Goal: Find specific page/section: Find specific page/section

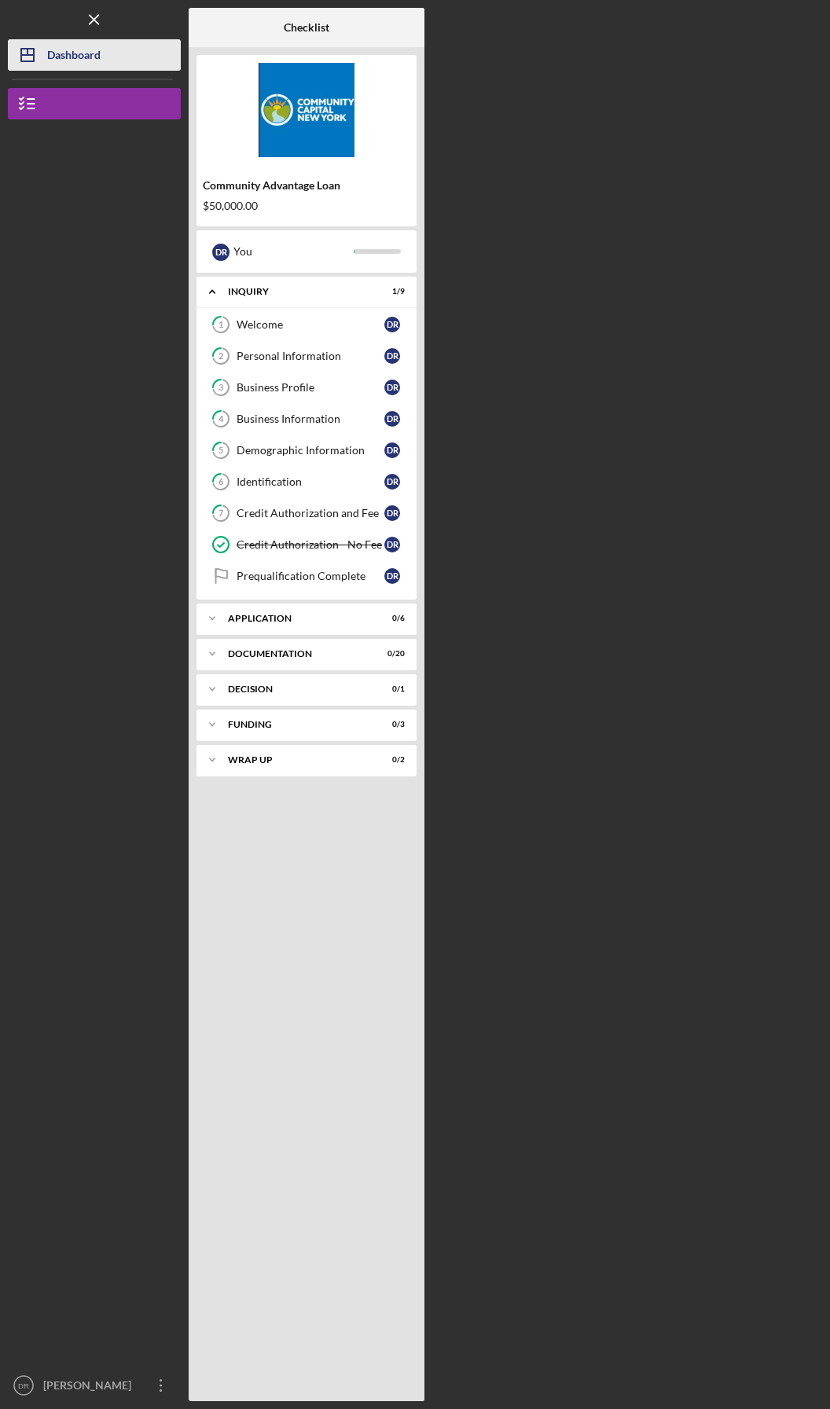
click at [75, 47] on div "Dashboard" at bounding box center [73, 56] width 53 height 35
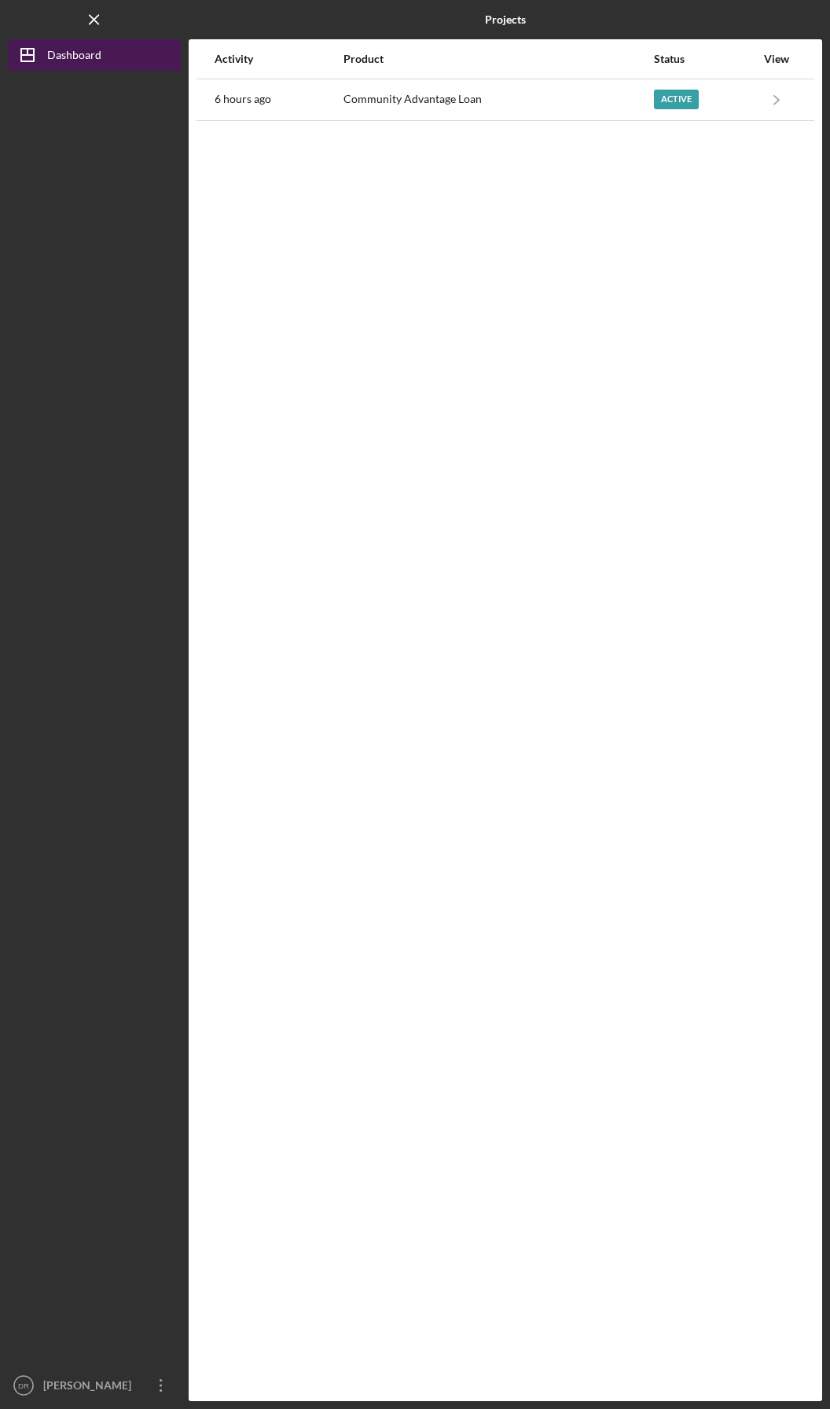
click at [64, 58] on div "Dashboard" at bounding box center [74, 56] width 54 height 35
click at [766, 62] on div "View" at bounding box center [776, 59] width 39 height 13
click at [761, 65] on div "View" at bounding box center [776, 59] width 39 height 38
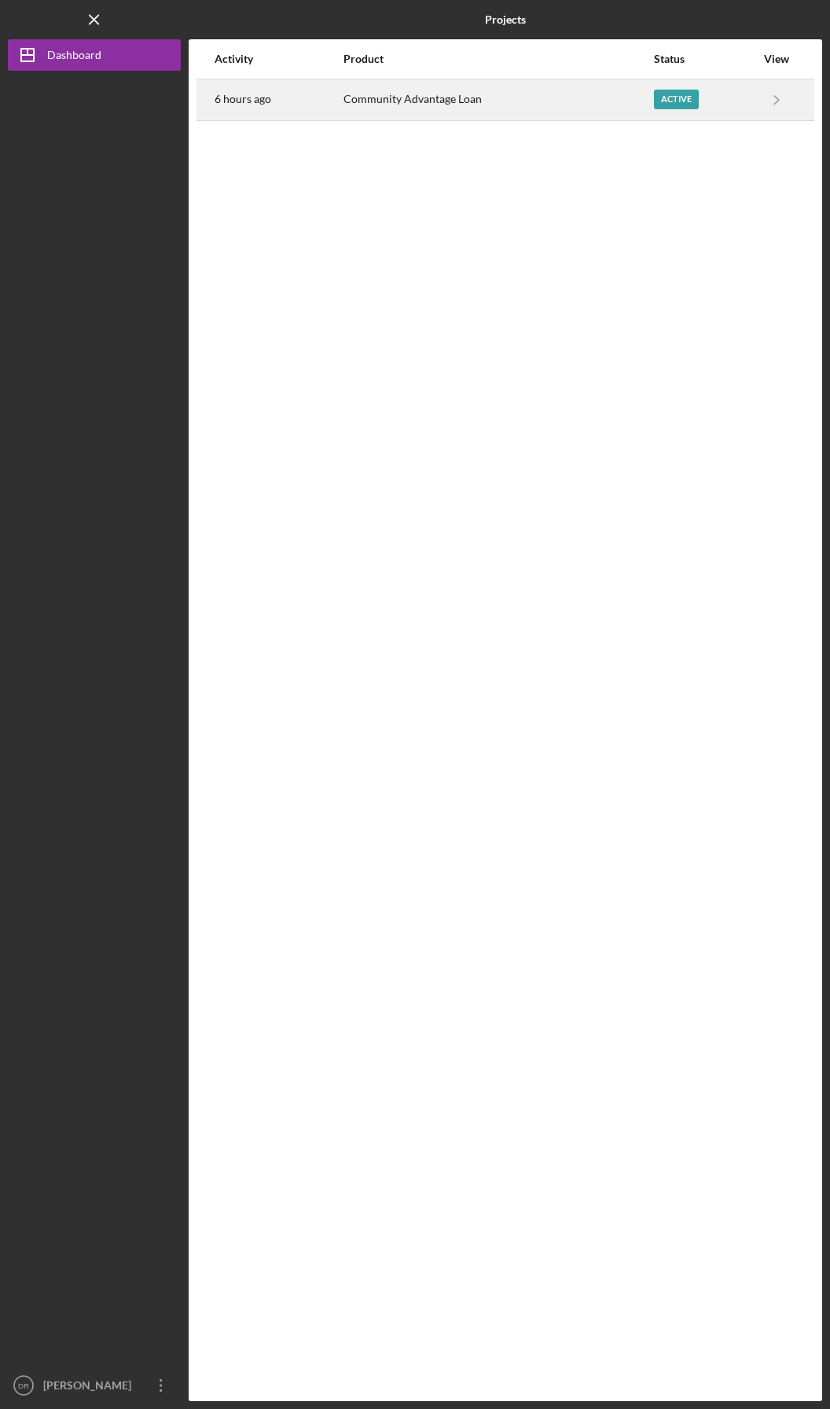
click at [754, 104] on div "Active" at bounding box center [704, 99] width 101 height 39
